Goal: Check status: Check status

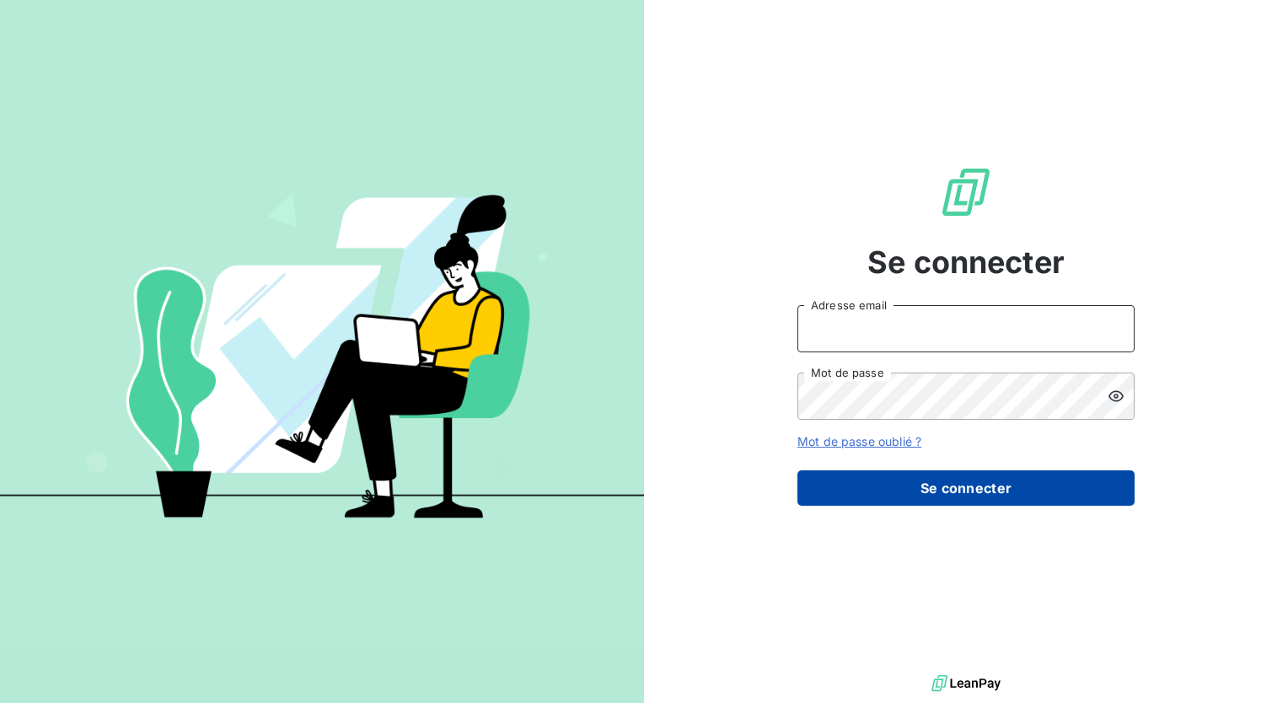
type input "[PERSON_NAME][EMAIL_ADDRESS][DOMAIN_NAME]"
click at [917, 484] on button "Se connecter" at bounding box center [966, 487] width 337 height 35
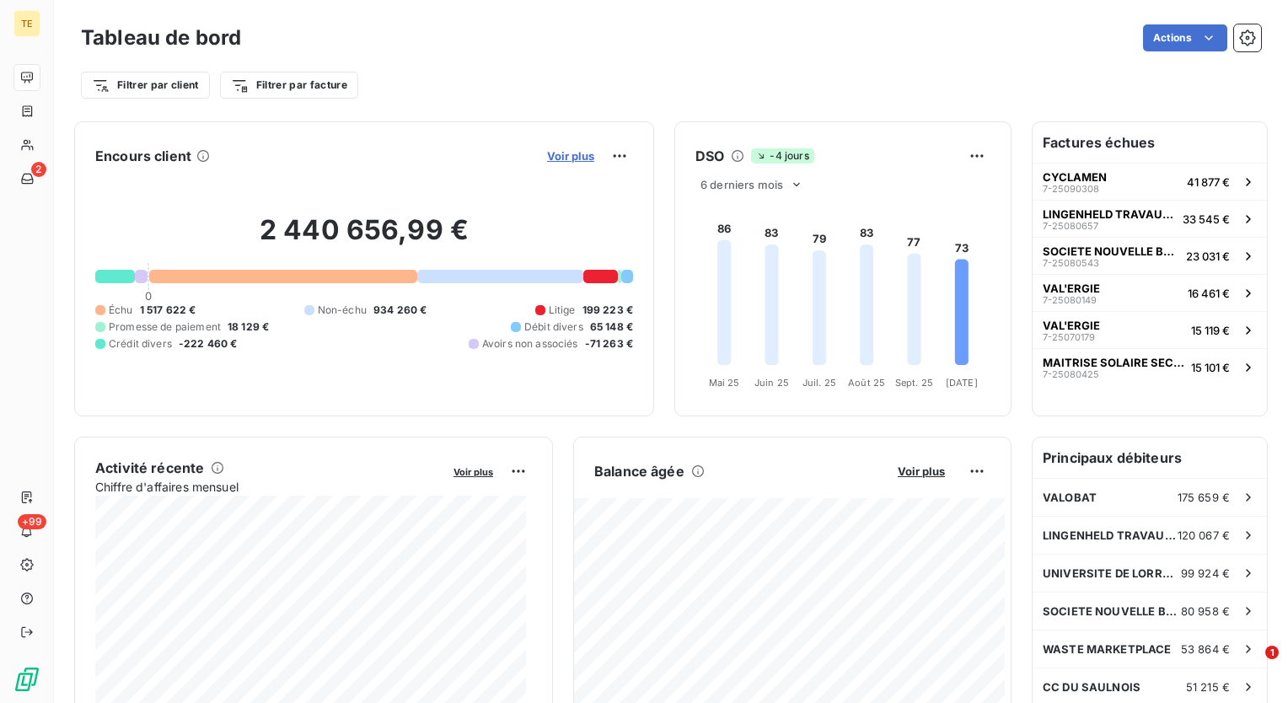
click at [552, 158] on span "Voir plus" at bounding box center [570, 155] width 47 height 13
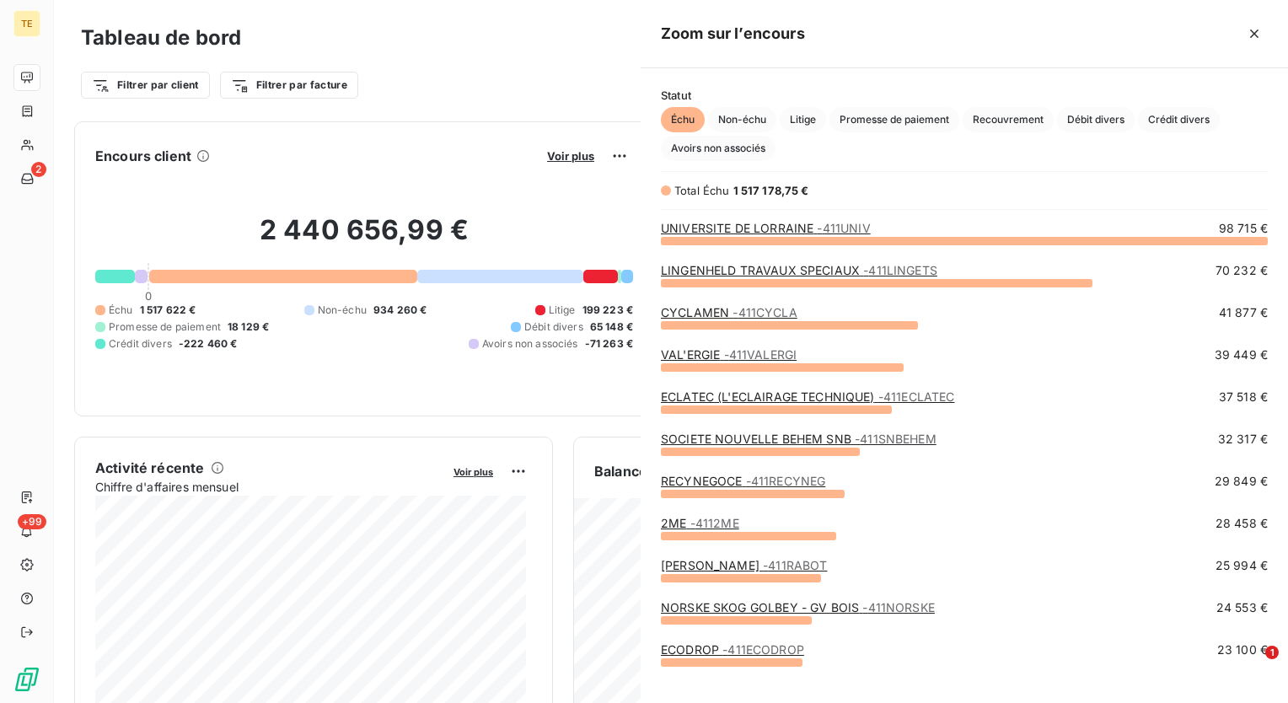
scroll to position [450, 634]
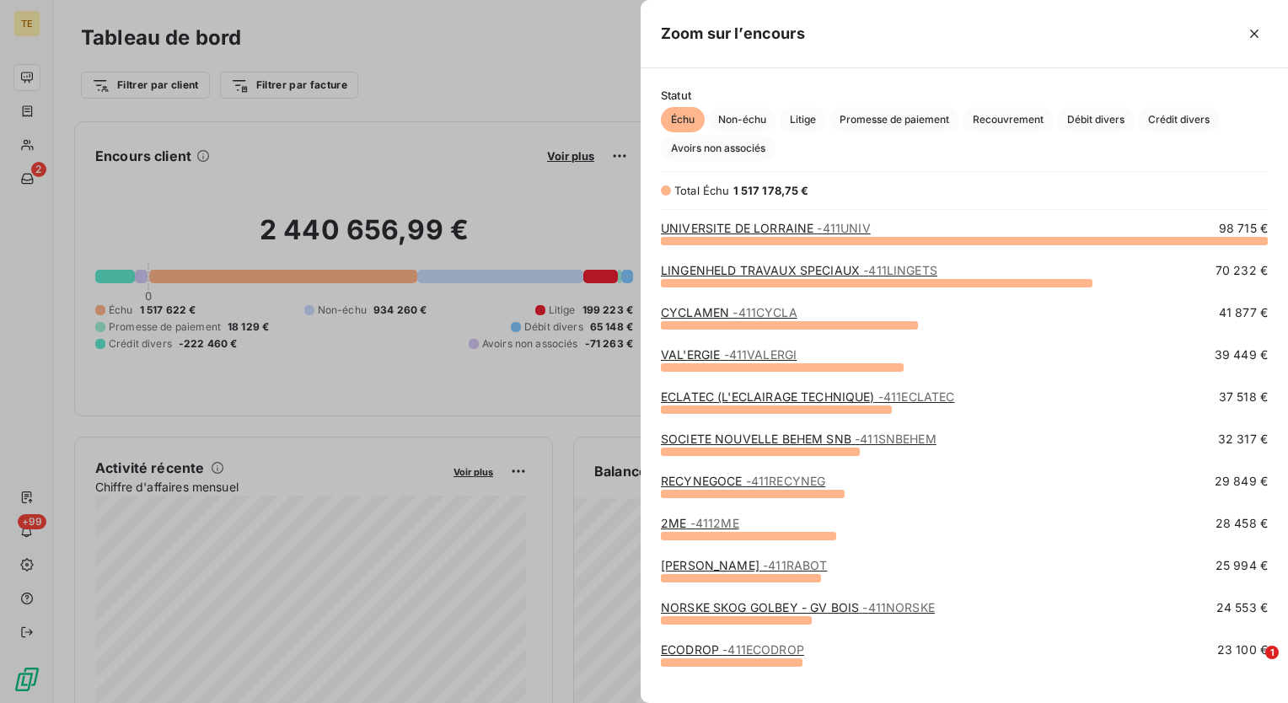
click at [742, 484] on link "RECYNEGOCE - 411RECYNEG" at bounding box center [743, 481] width 164 height 14
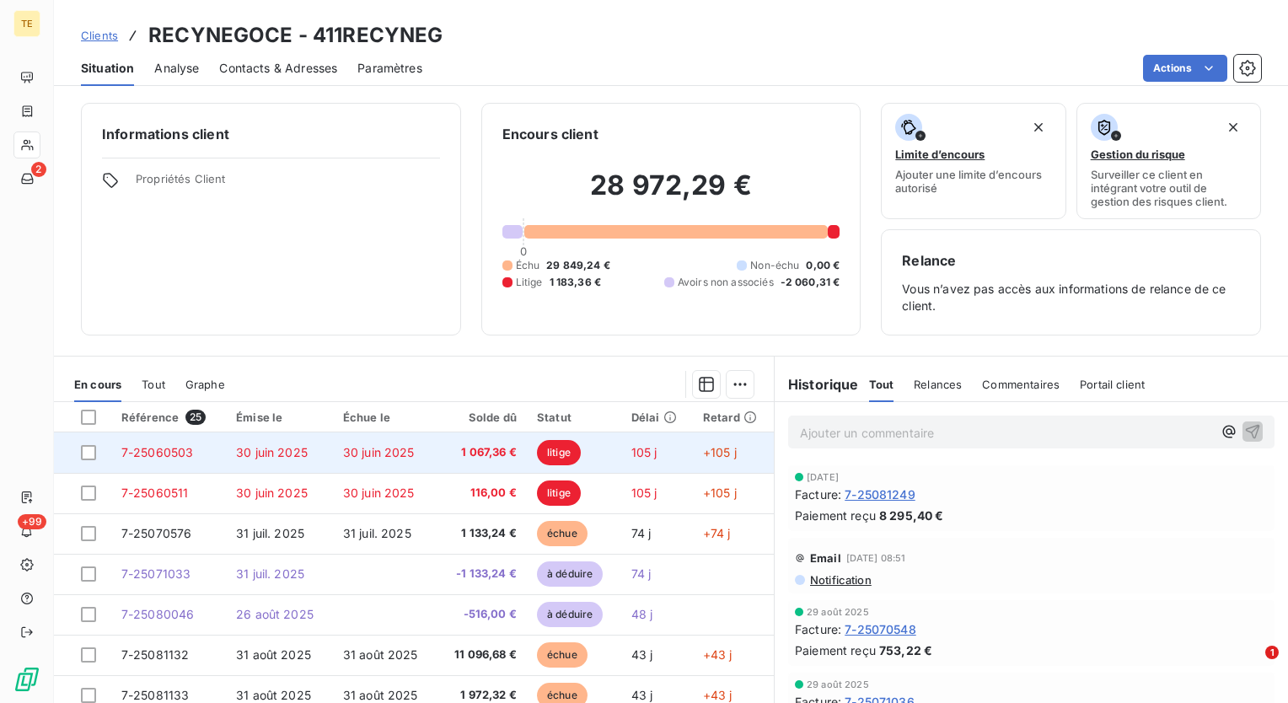
click at [504, 459] on span "1 067,36 €" at bounding box center [482, 452] width 70 height 17
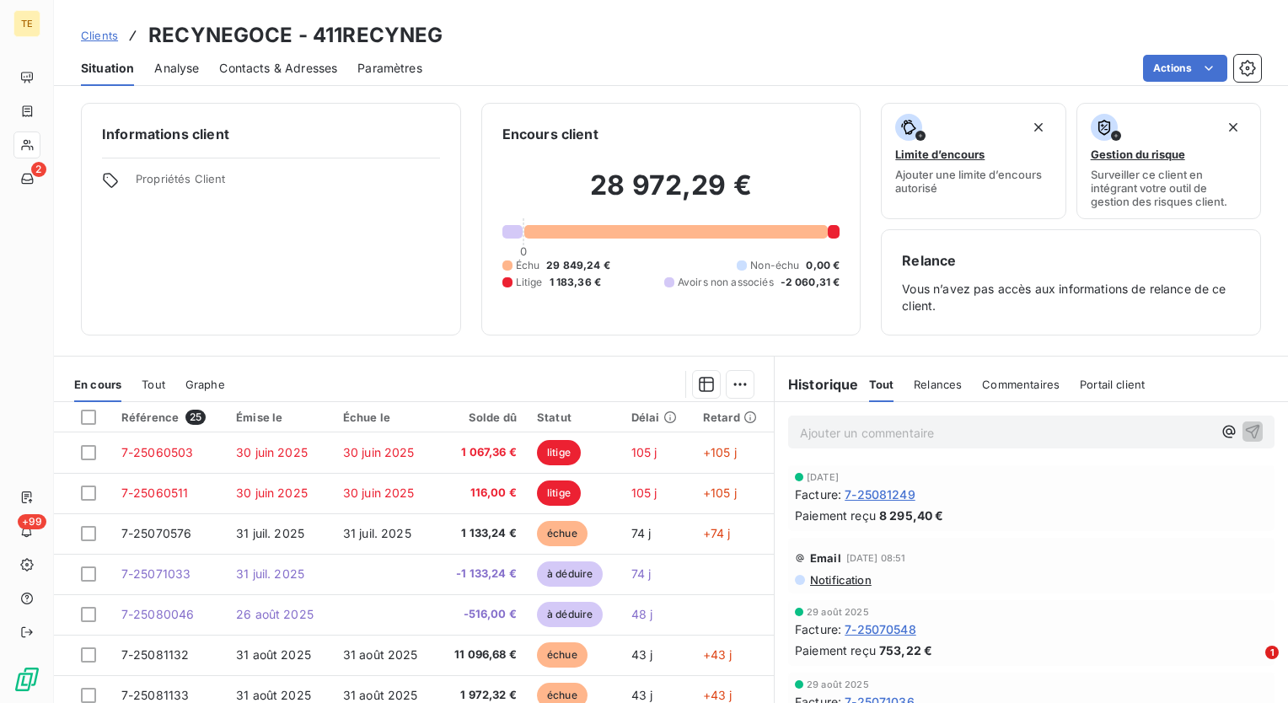
scroll to position [73, 0]
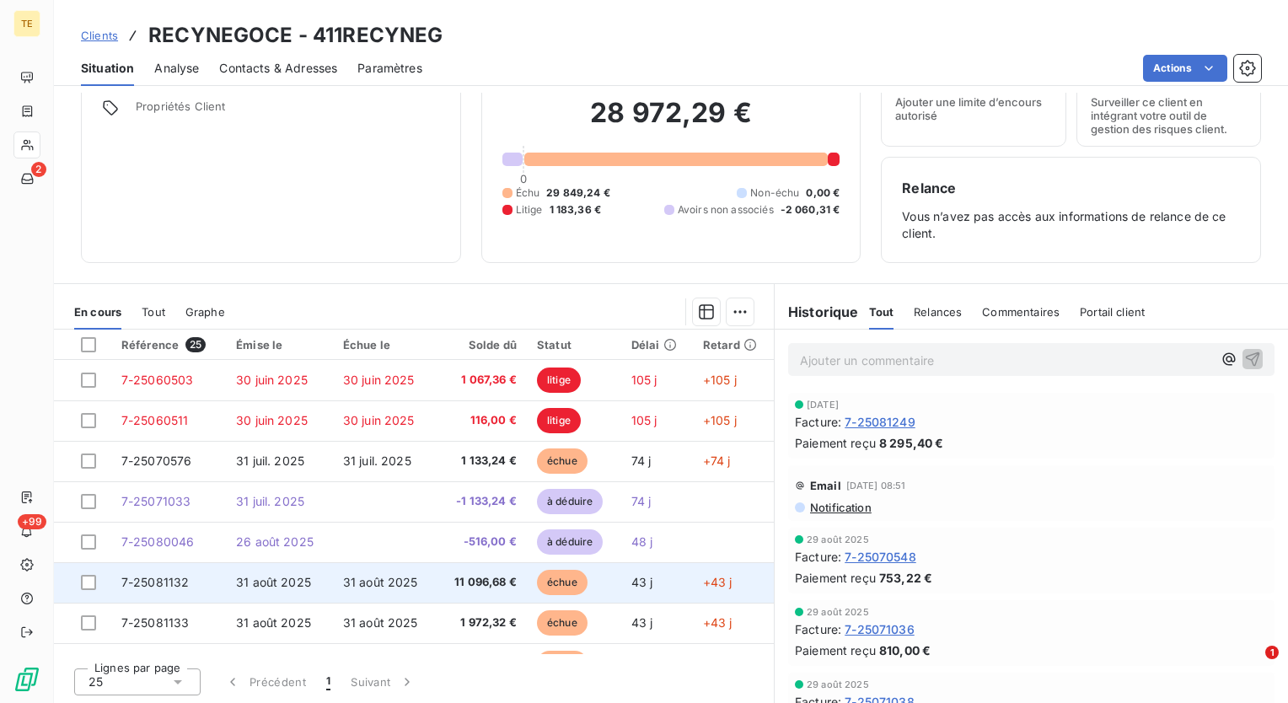
click at [391, 583] on span "31 août 2025" at bounding box center [380, 582] width 75 height 14
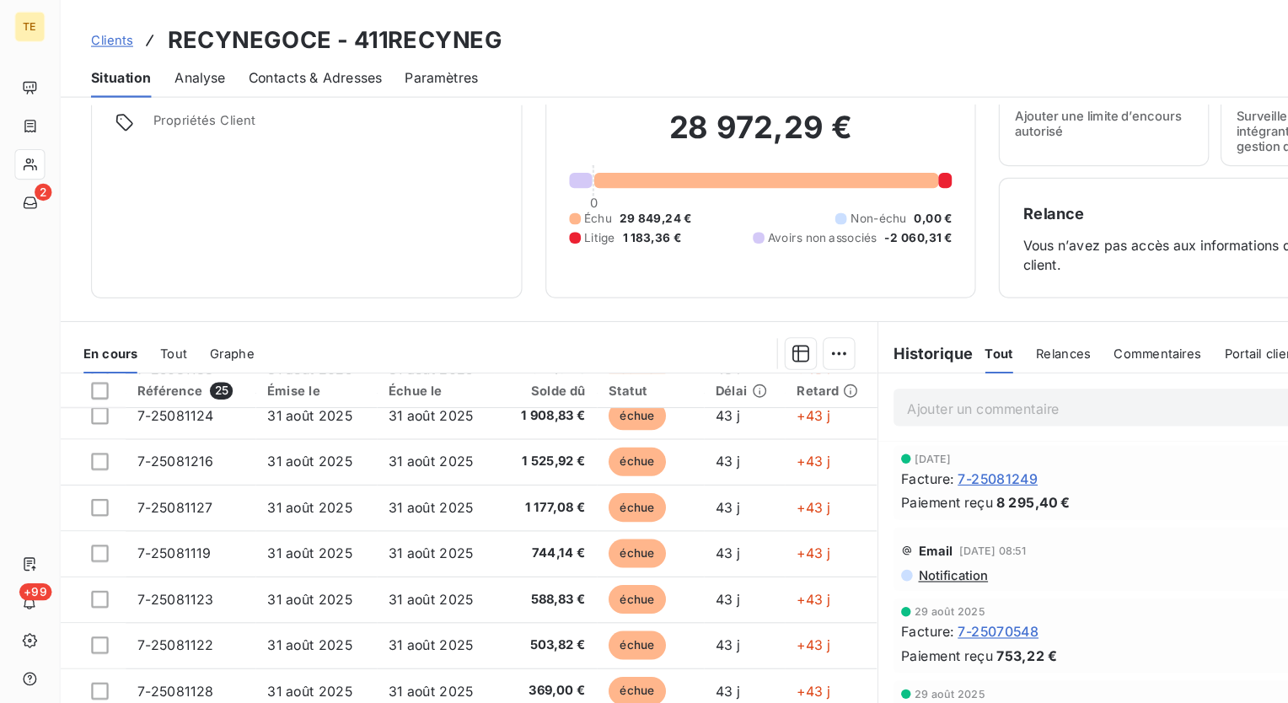
click at [309, 271] on div "Informations client Propriétés Client Encours client 28 972,29 € 0 Échu 29 849,…" at bounding box center [671, 398] width 1234 height 610
